Goal: Communication & Community: Ask a question

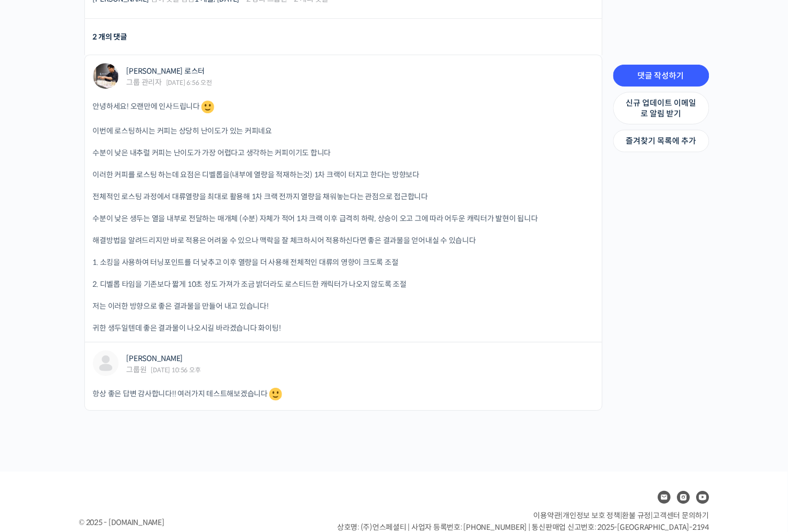
scroll to position [731, 0]
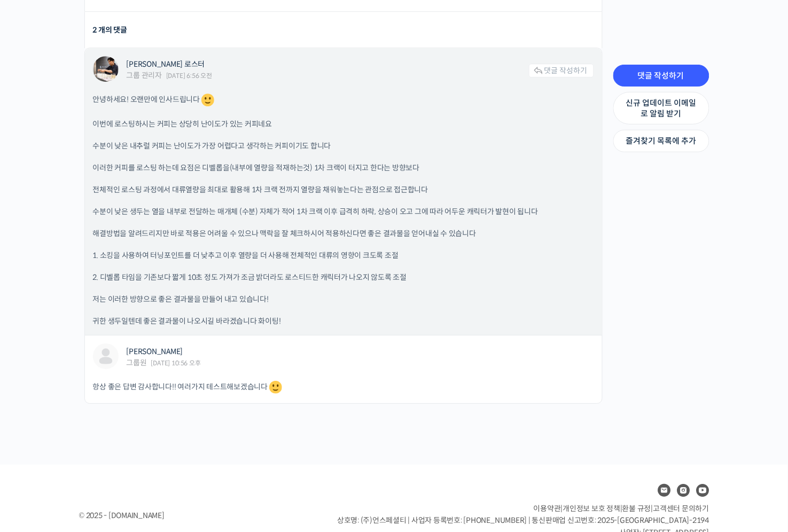
drag, startPoint x: 255, startPoint y: 125, endPoint x: 260, endPoint y: 121, distance: 6.1
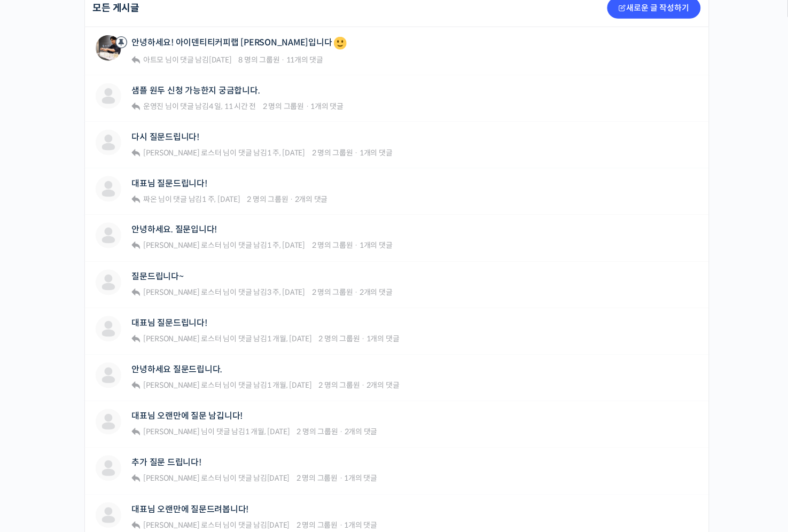
click at [61, 154] on div "Strength Level, 생두별 특징을 살리는 아이덴티티 커피랩 윤원균 대표의 로스팅 클래스 Private 수강생 그룹 그룹원 신규 업데이…" at bounding box center [394, 303] width 788 height 1093
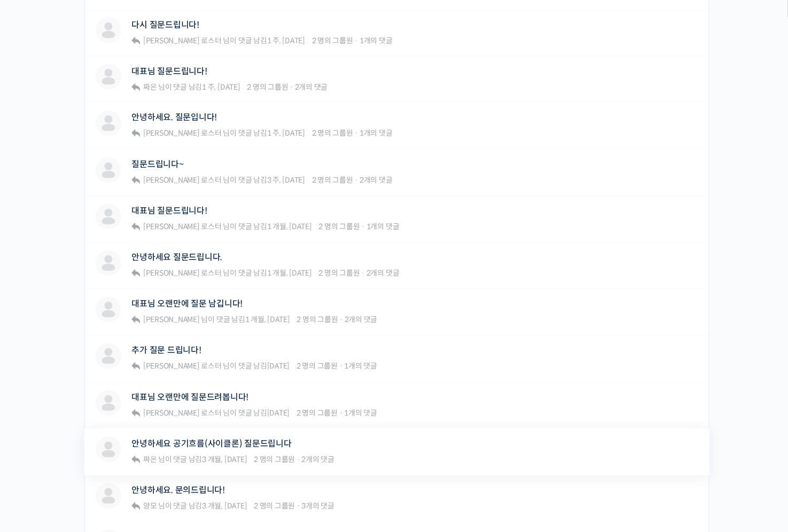
scroll to position [396, 0]
click at [177, 345] on link "추가 질문 드립니다!" at bounding box center [166, 350] width 69 height 10
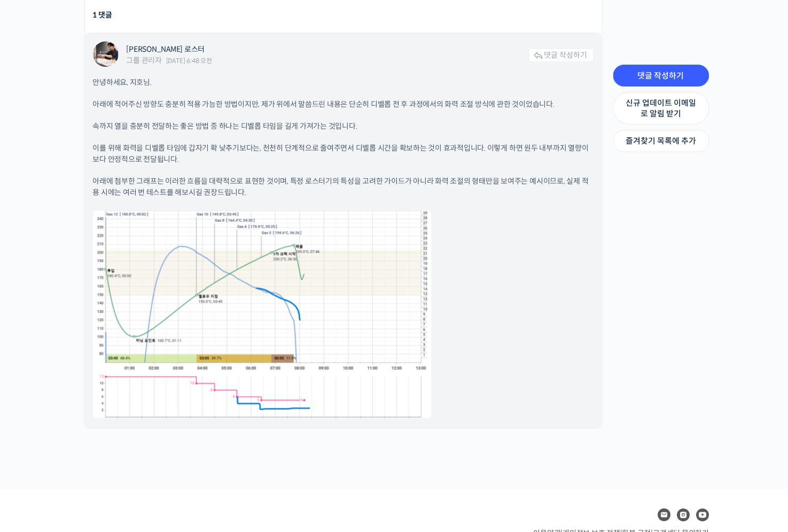
scroll to position [675, 0]
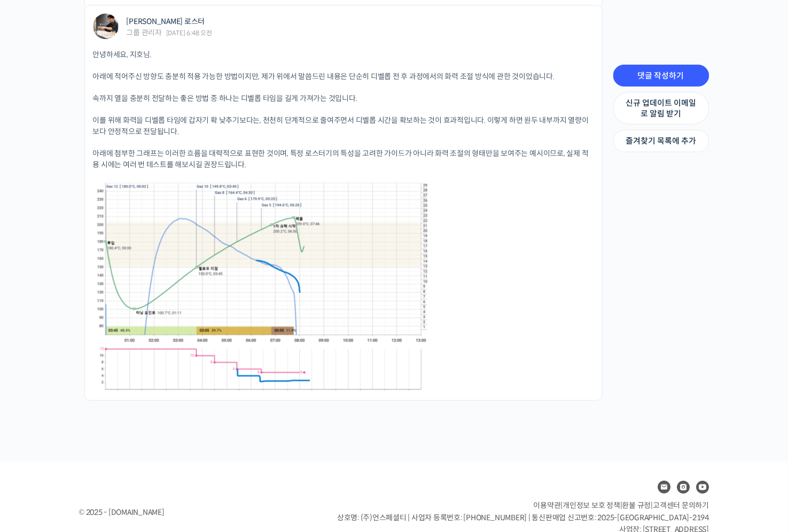
click at [357, 436] on div "추가 질문 드립니다! Strength Level, 생두별 특징을 살리는 아이덴티티 커피랩 윤원균 대표의 로스팅 클래스 추가 질문 드립니다! 작…" at bounding box center [394, 16] width 641 height 854
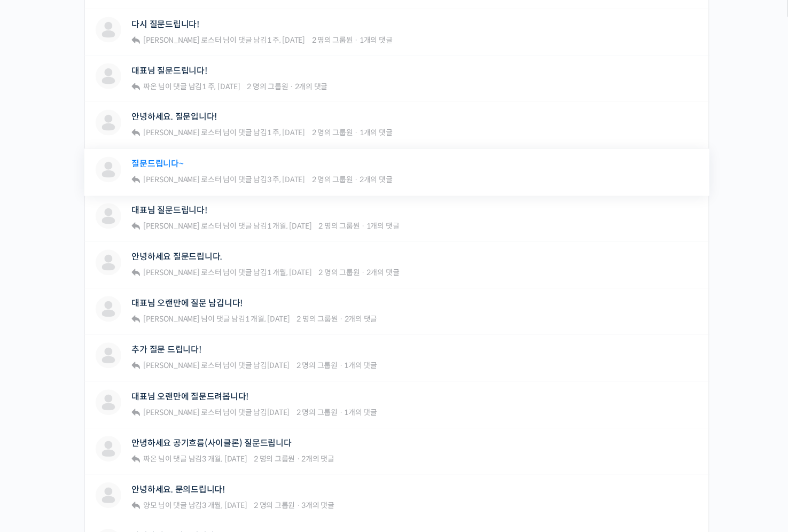
click at [167, 162] on link "질문드립니다~" at bounding box center [158, 164] width 52 height 10
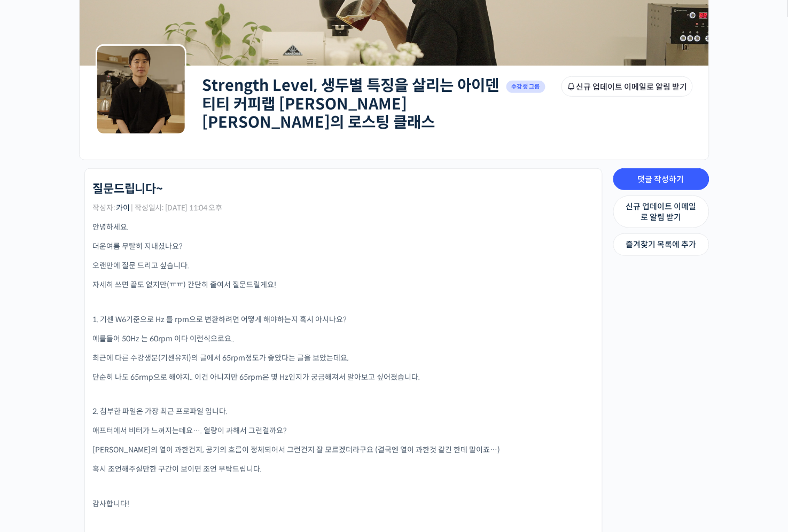
scroll to position [112, 0]
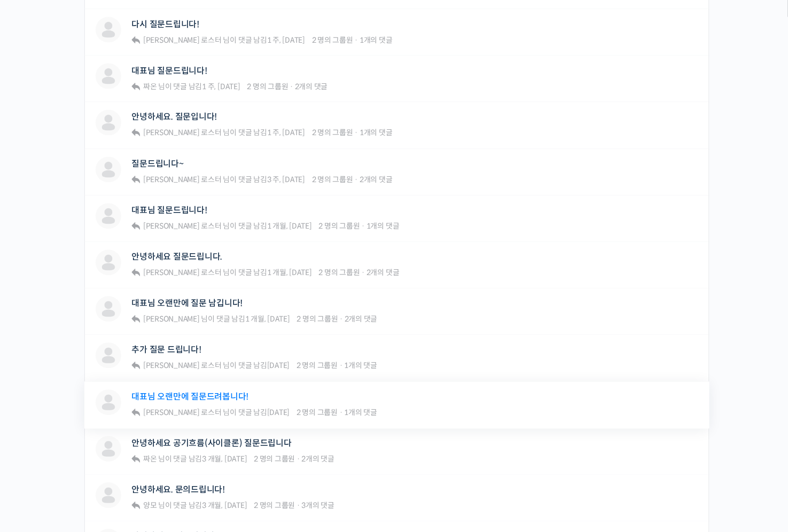
scroll to position [452, 0]
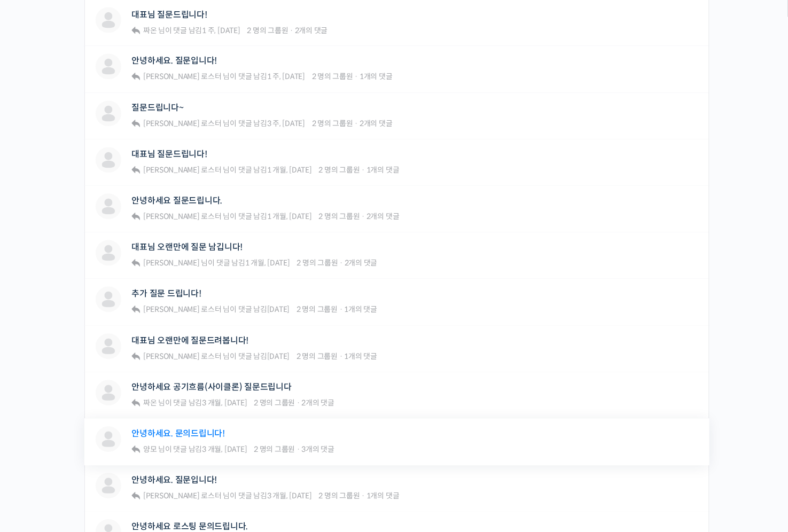
click at [179, 431] on link "안녕하세요. 문의드립니다!" at bounding box center [178, 434] width 93 height 10
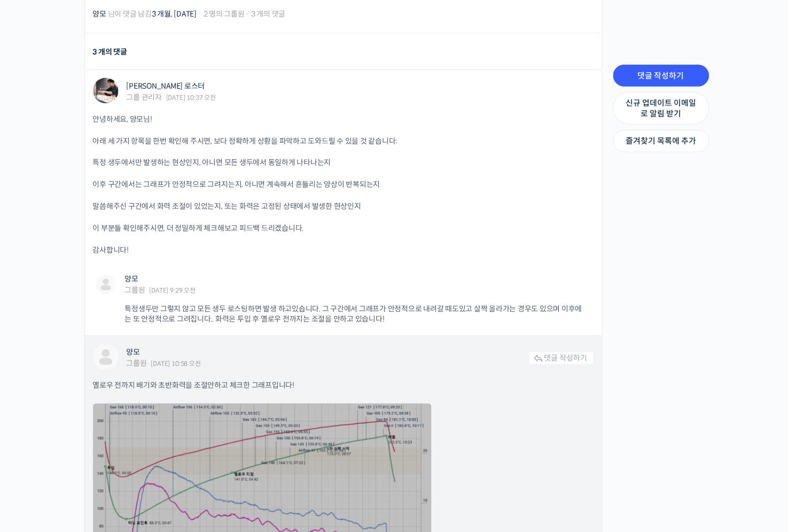
scroll to position [581, 0]
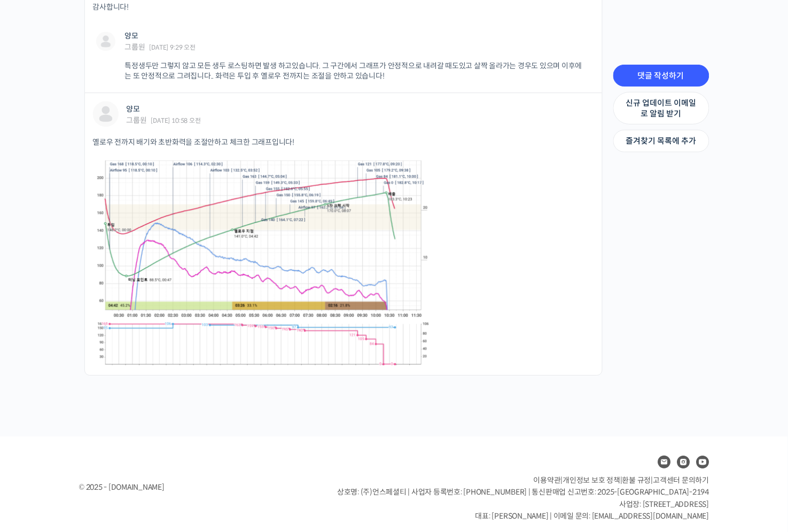
drag, startPoint x: 260, startPoint y: 413, endPoint x: 269, endPoint y: 418, distance: 9.8
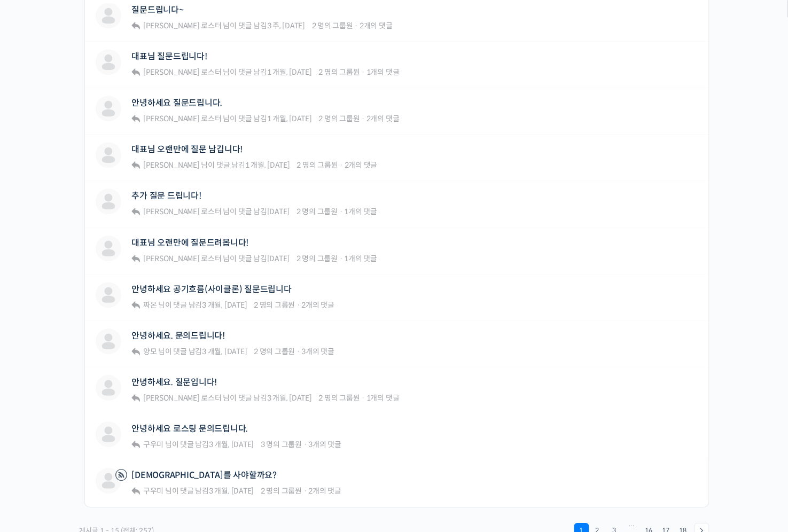
scroll to position [564, 0]
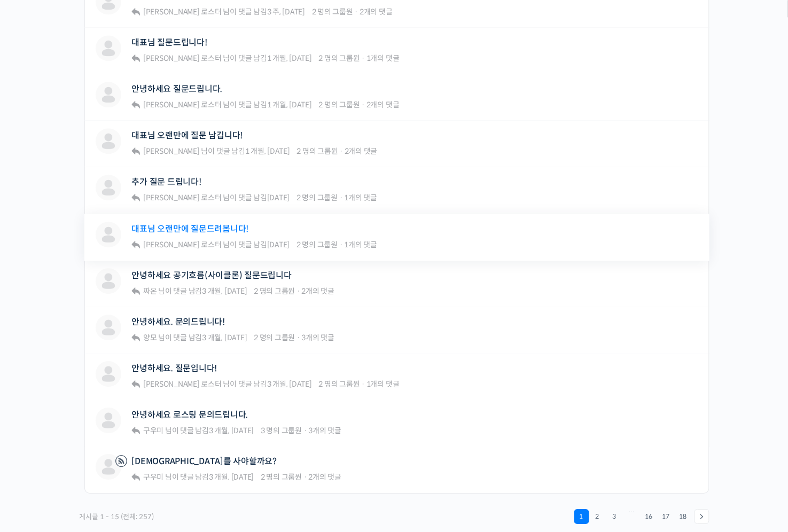
click at [221, 226] on link "대표님 오랜만에 질문드려봅니다!" at bounding box center [190, 229] width 117 height 10
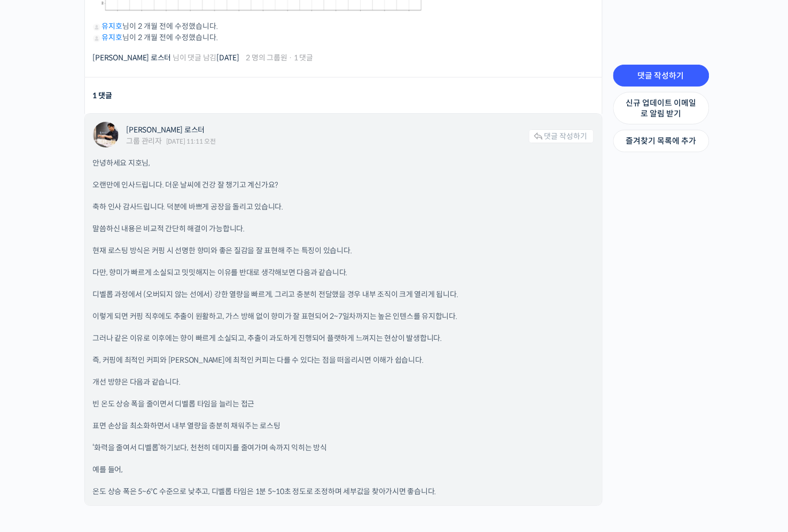
scroll to position [787, 0]
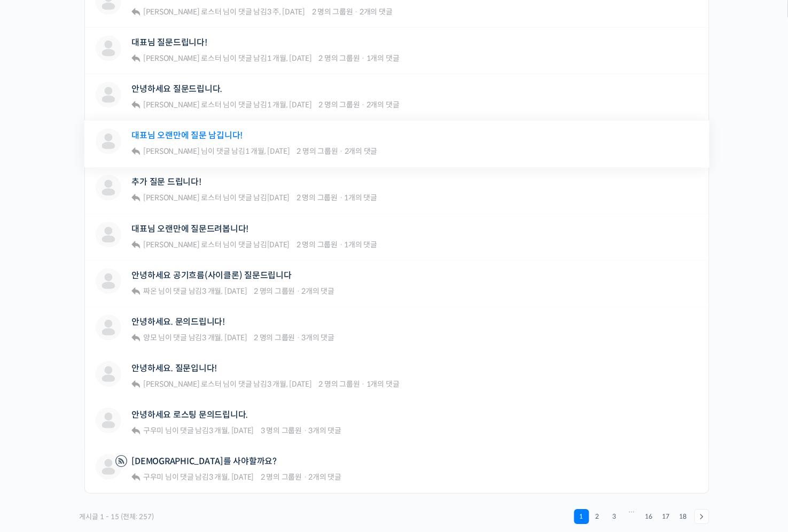
click at [171, 130] on link "대표님 오랜만에 질문 남깁니다!" at bounding box center [187, 135] width 111 height 10
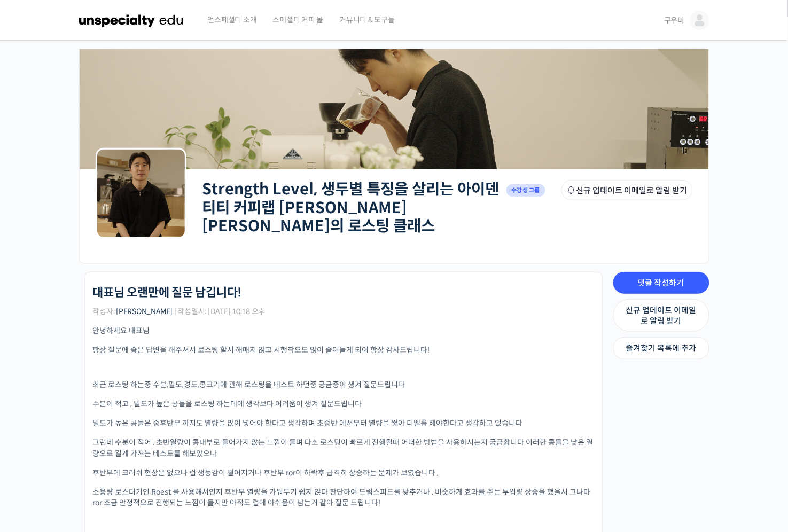
scroll to position [56, 0]
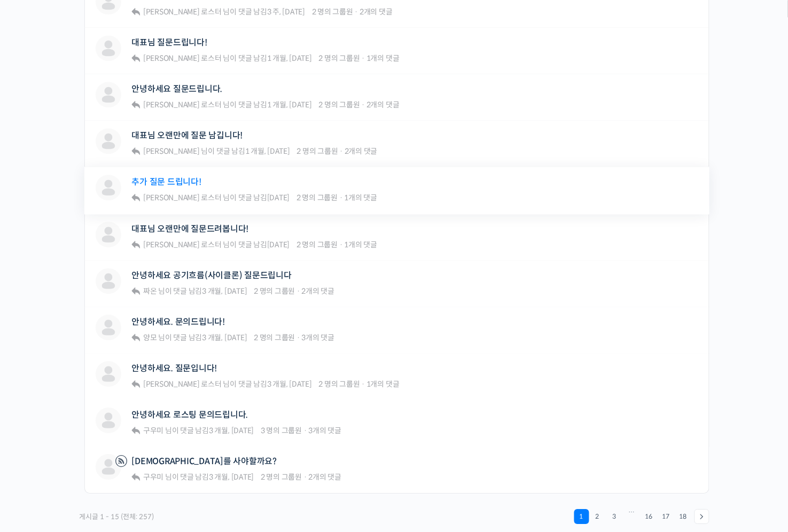
click at [171, 179] on link "추가 질문 드립니다!" at bounding box center [166, 182] width 69 height 10
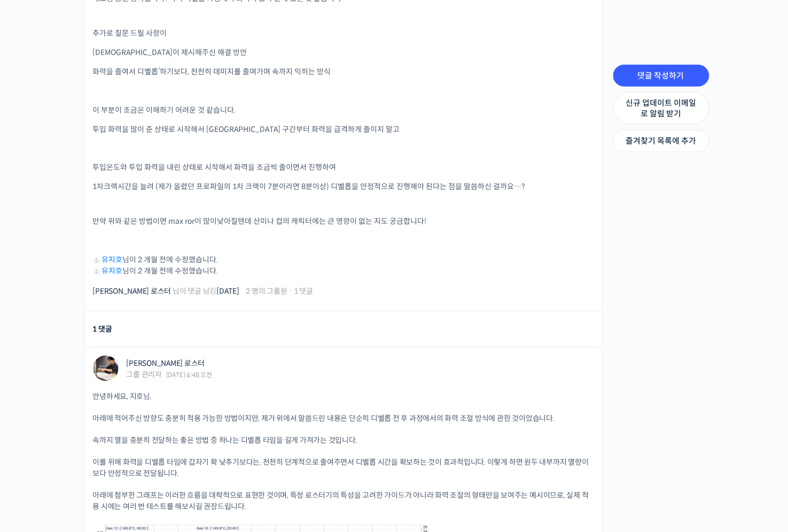
scroll to position [225, 0]
